Goal: Go to known website: Access a specific website the user already knows

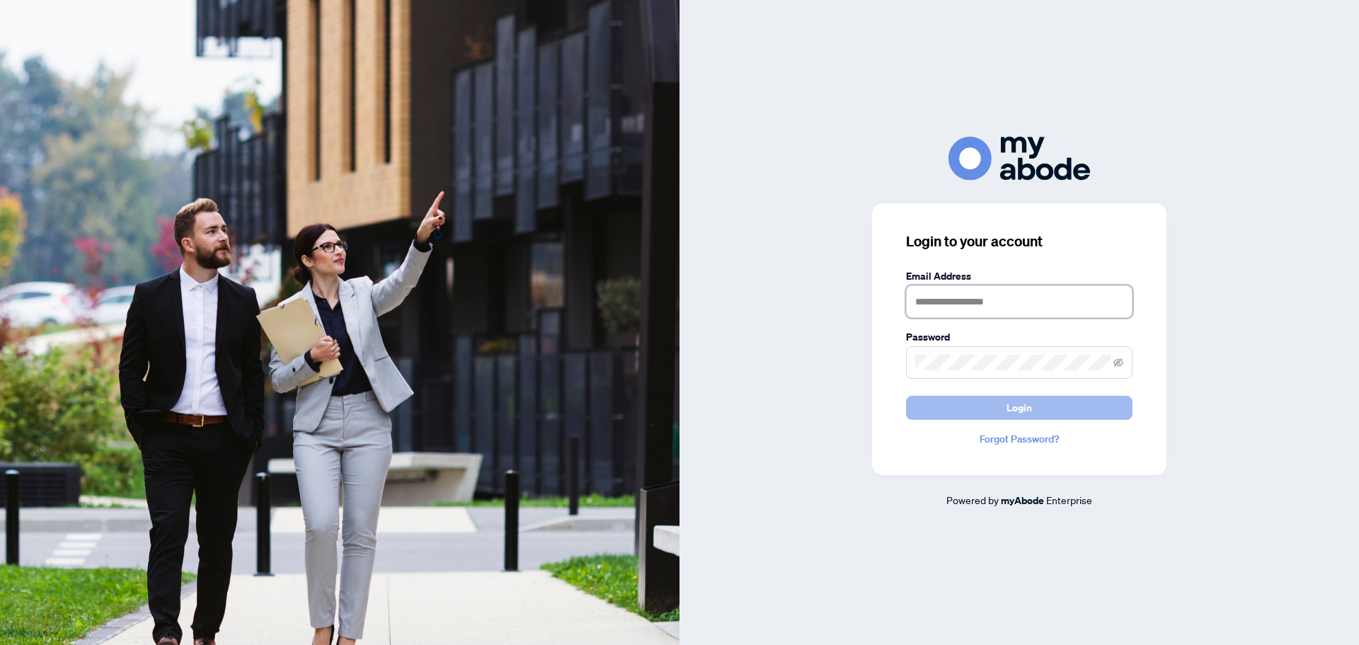
type input "**********"
click at [1111, 408] on button "Login" at bounding box center [1019, 408] width 227 height 24
